Goal: Information Seeking & Learning: Learn about a topic

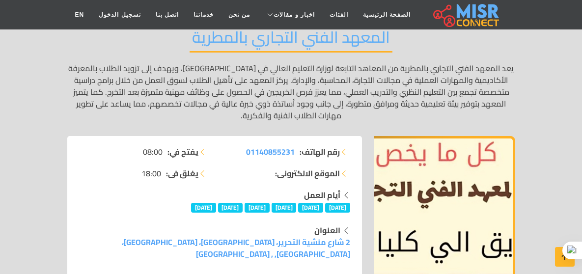
scroll to position [144, 0]
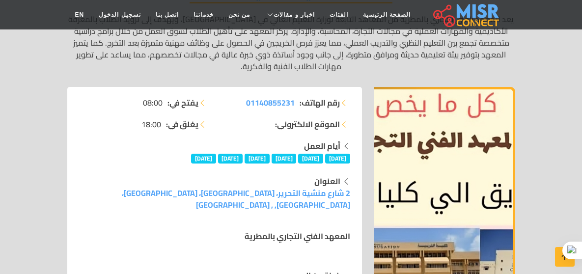
click at [150, 176] on div "العنوان 2 شارع منشية التحرير، [GEOGRAPHIC_DATA]، [GEOGRAPHIC_DATA]، [GEOGRAPHIC…" at bounding box center [214, 192] width 271 height 35
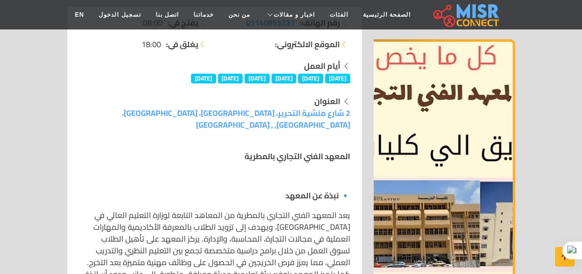
scroll to position [246, 0]
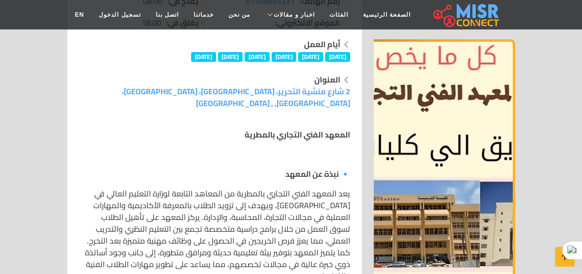
click at [350, 188] on p "يعد المعهد الفني التجاري بالمطرية من المعاهد التابعة لوزارة التعليم العالي في […" at bounding box center [214, 235] width 271 height 94
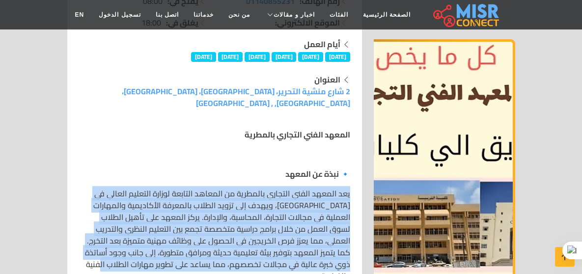
drag, startPoint x: 358, startPoint y: 169, endPoint x: 210, endPoint y: 233, distance: 160.9
click at [210, 233] on p "يعد المعهد الفني التجاري بالمطرية من المعاهد التابعة لوزارة التعليم العالي في […" at bounding box center [214, 235] width 271 height 94
click at [201, 232] on p "يعد المعهد الفني التجاري بالمطرية من المعاهد التابعة لوزارة التعليم العالي في […" at bounding box center [214, 235] width 271 height 94
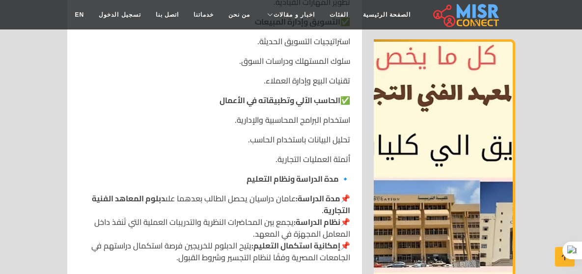
scroll to position [737, 0]
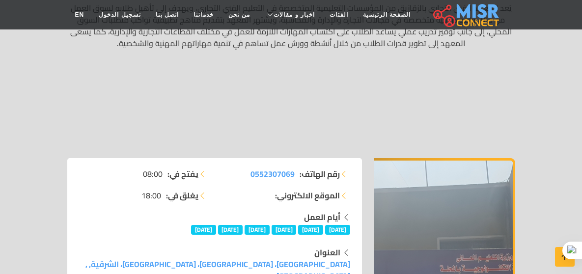
scroll to position [147, 0]
